Goal: Obtain resource: Obtain resource

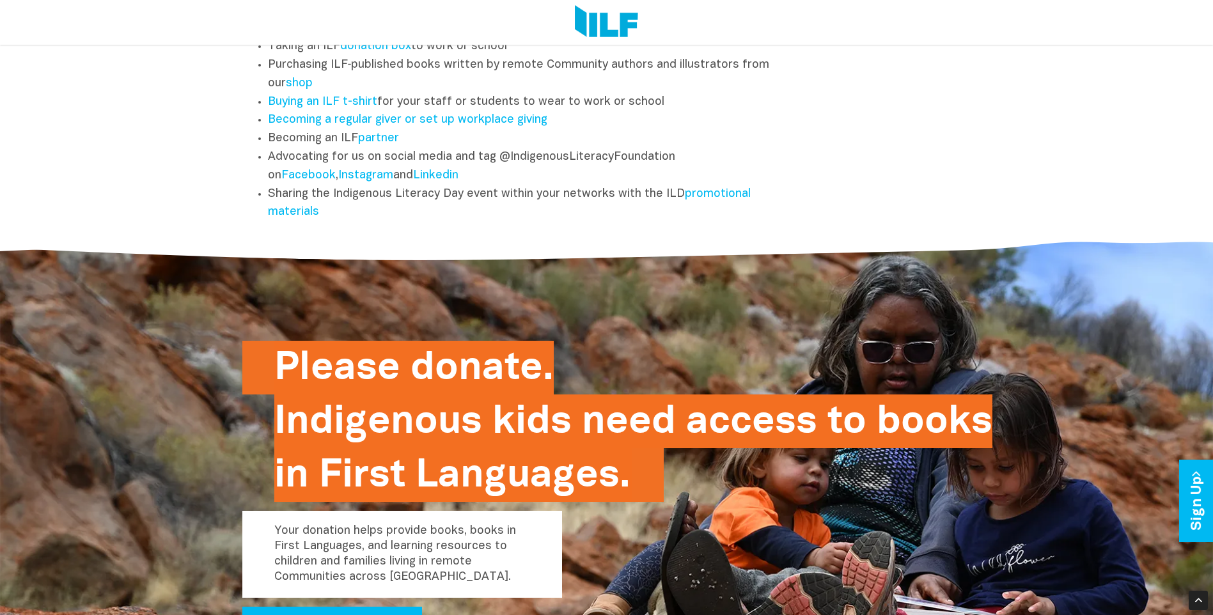
scroll to position [1771, 0]
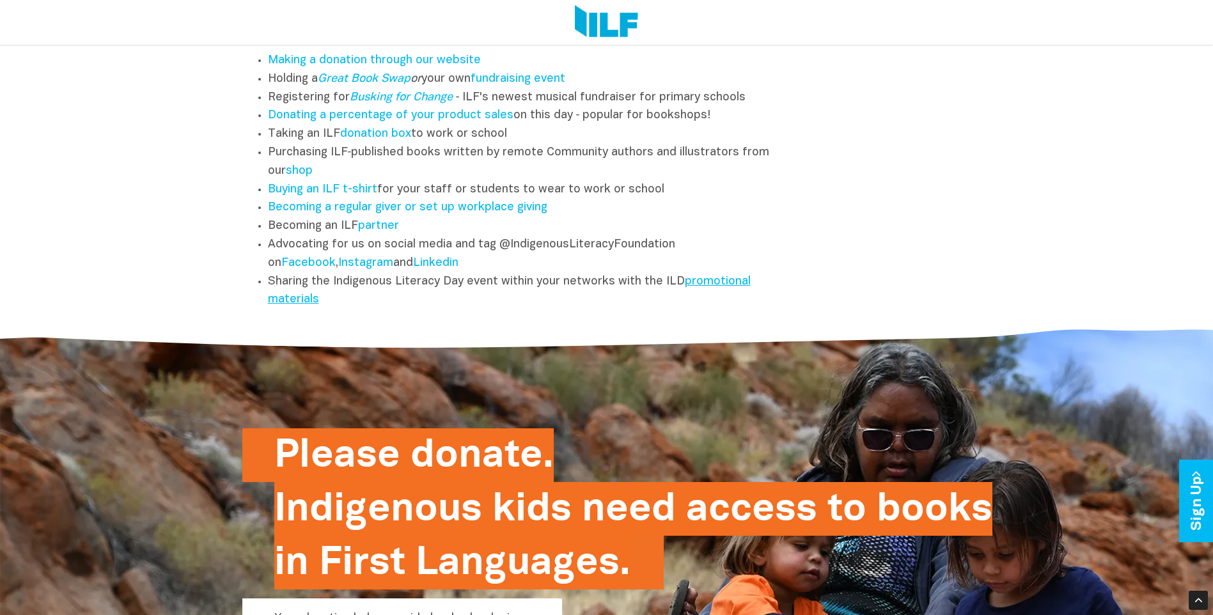
click at [686, 281] on link "promotional materials" at bounding box center [509, 290] width 483 height 29
click at [716, 285] on link "promotional materials" at bounding box center [509, 290] width 483 height 29
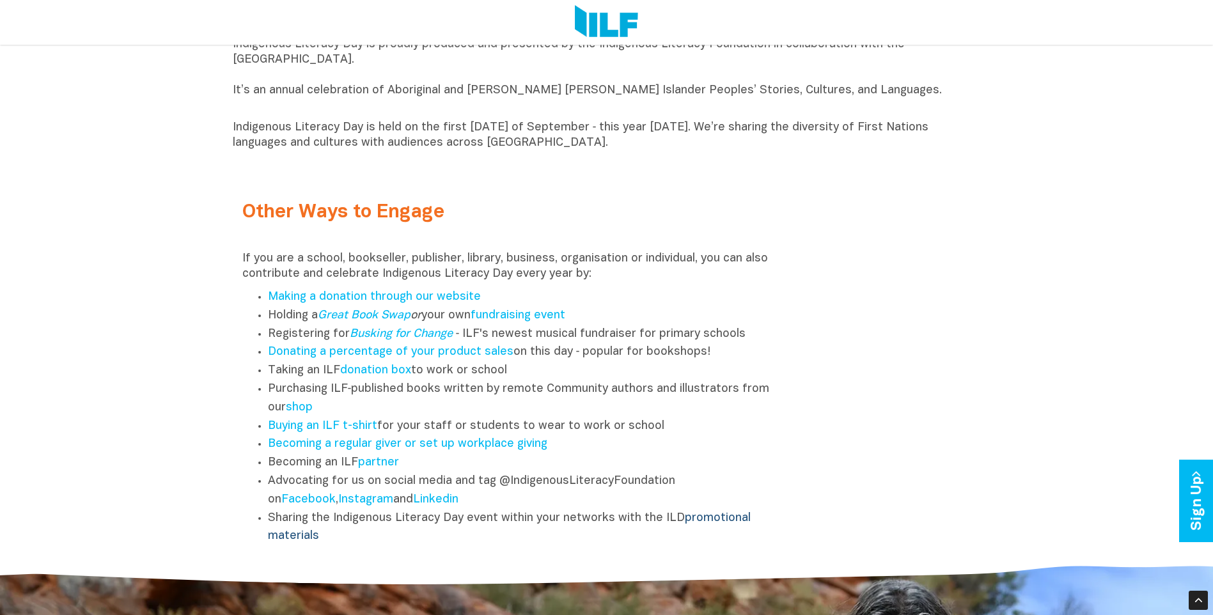
scroll to position [1535, 0]
click at [345, 374] on link "donation box" at bounding box center [375, 370] width 71 height 11
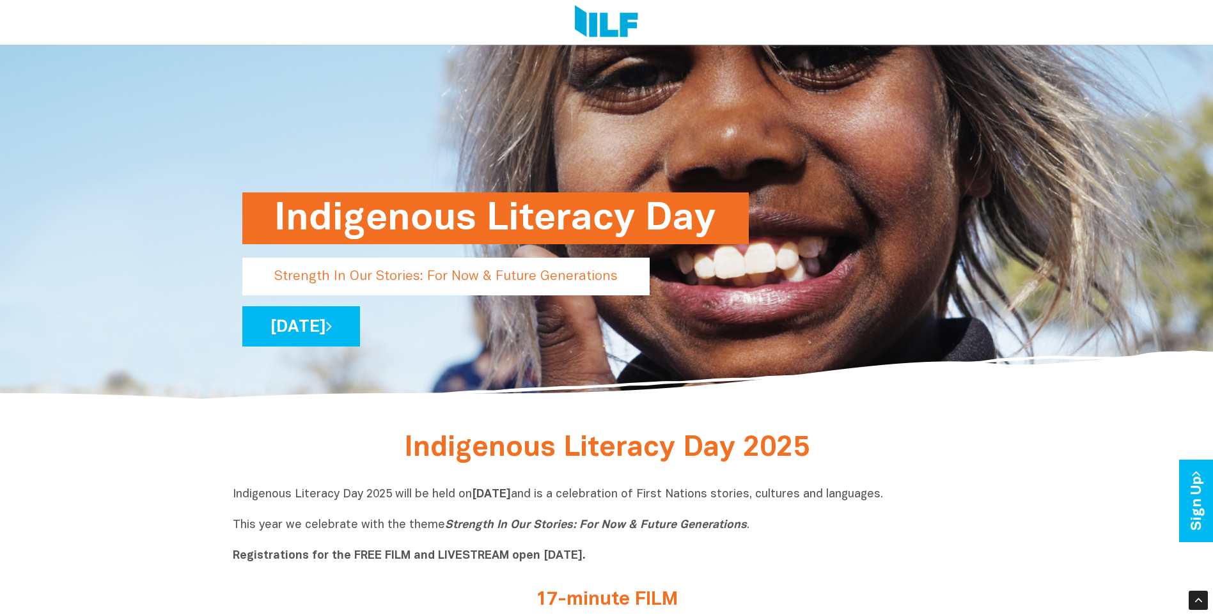
scroll to position [0, 0]
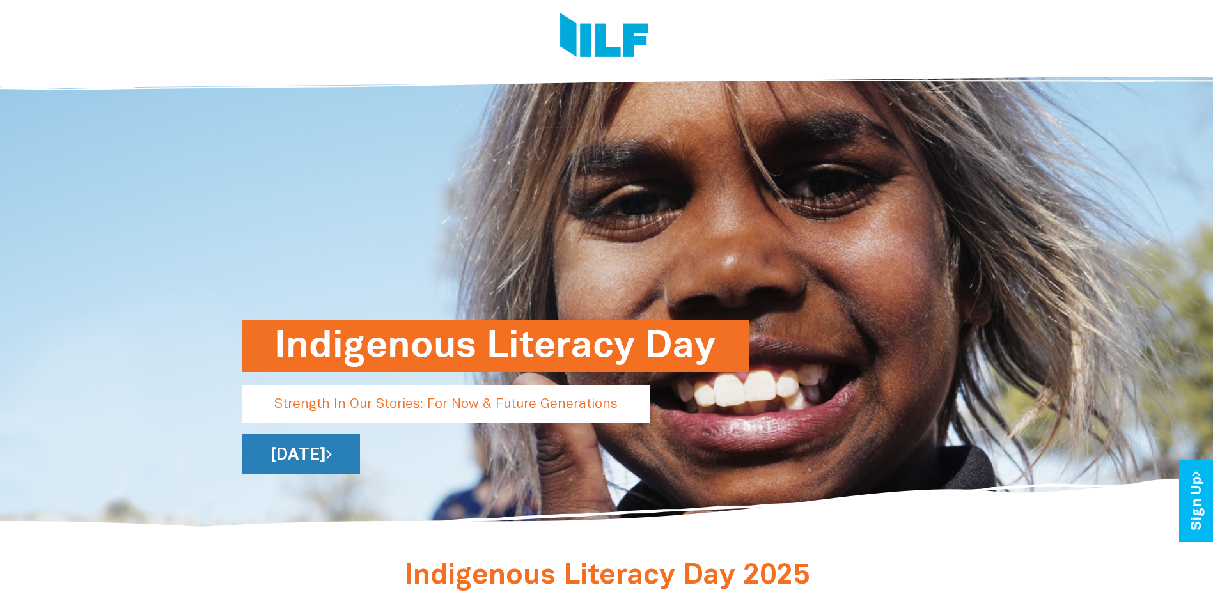
click at [360, 461] on link "[DATE]" at bounding box center [301, 454] width 118 height 40
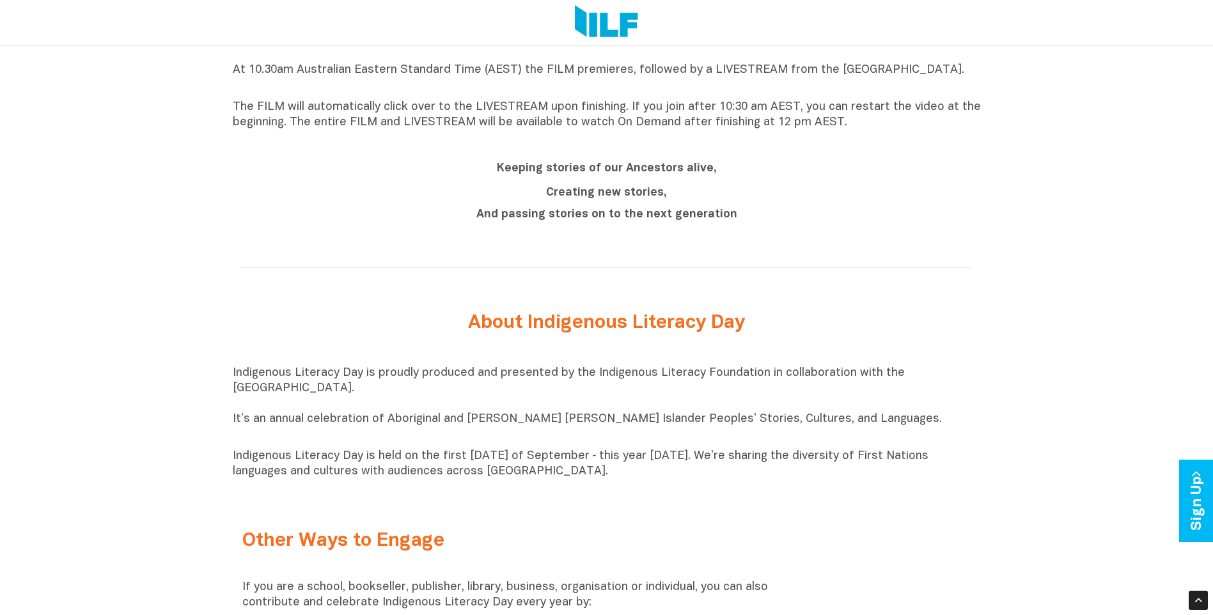
scroll to position [1444, 0]
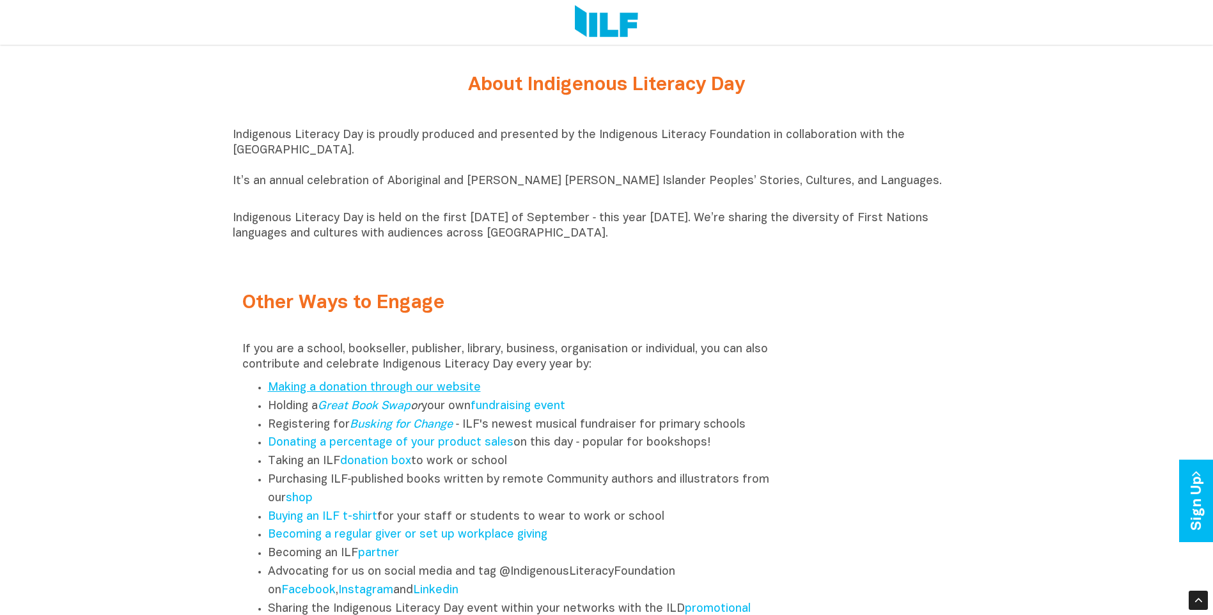
click at [437, 393] on link "Making a donation through our website" at bounding box center [374, 387] width 213 height 11
click at [758, 320] on div "Other Ways to Engage" at bounding box center [513, 314] width 542 height 43
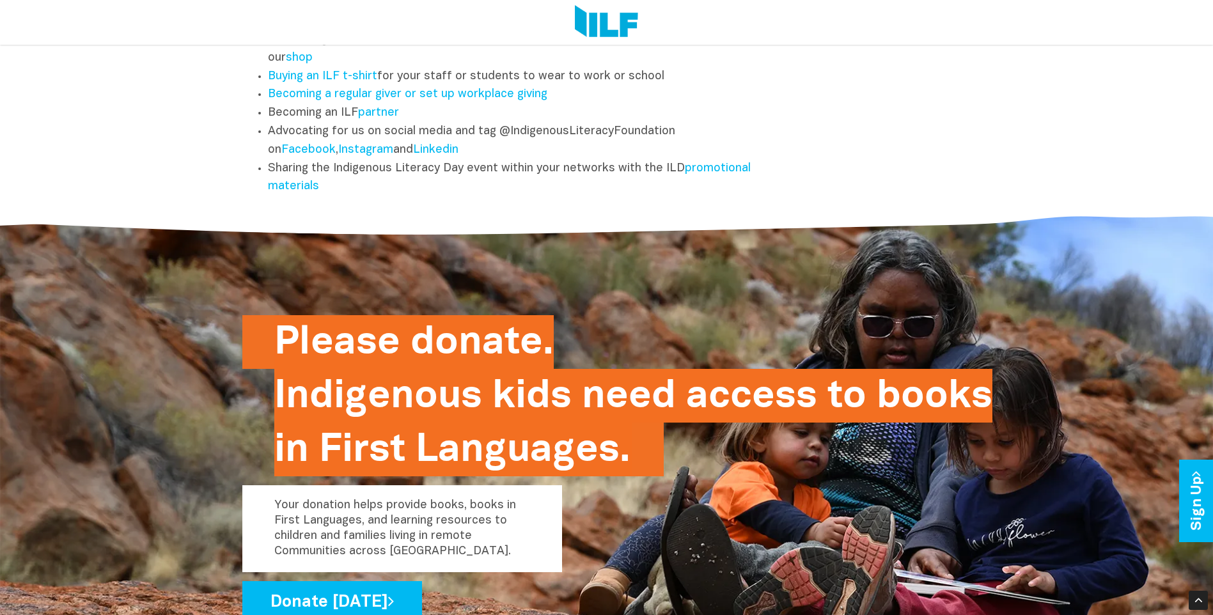
scroll to position [1891, 0]
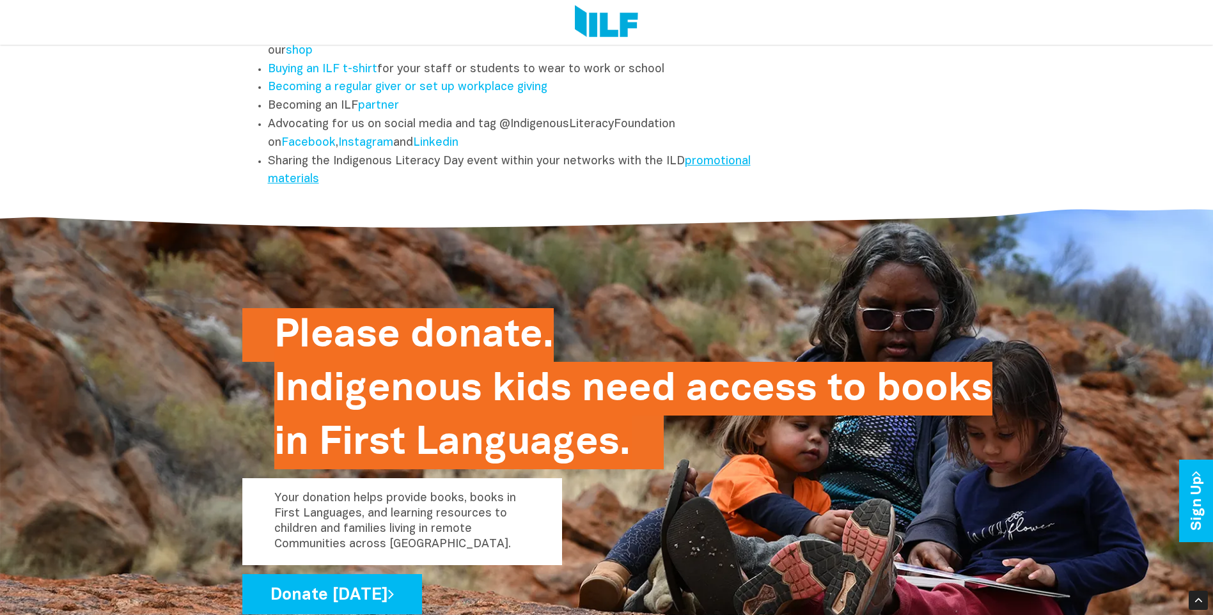
click at [686, 168] on link "promotional materials" at bounding box center [509, 170] width 483 height 29
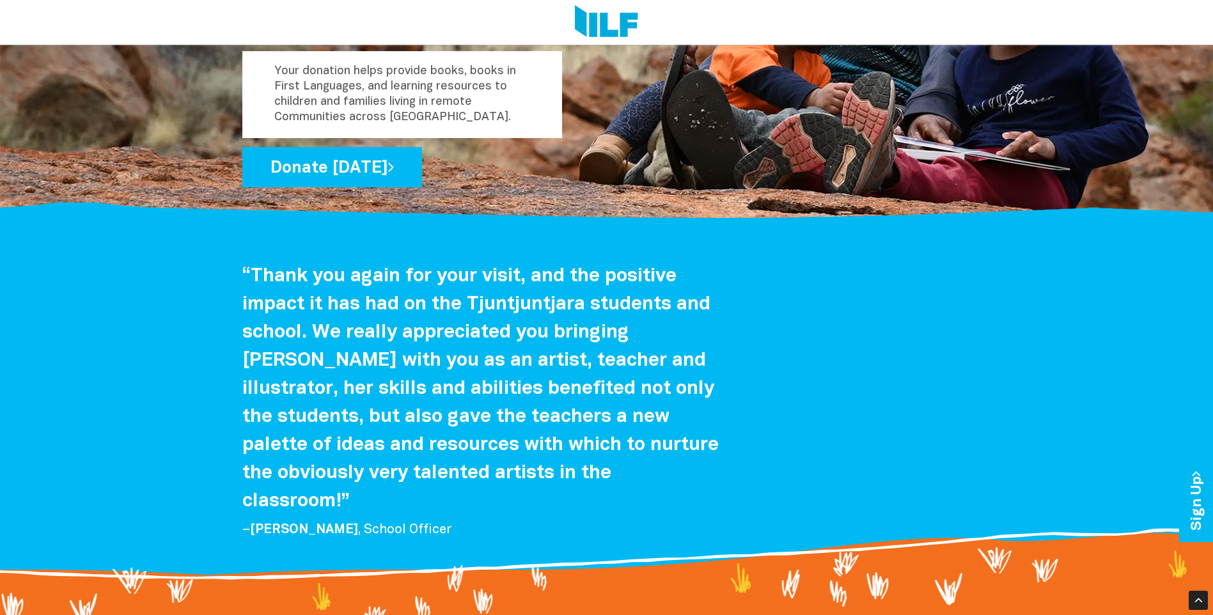
scroll to position [2339, 0]
